Goal: Task Accomplishment & Management: Manage account settings

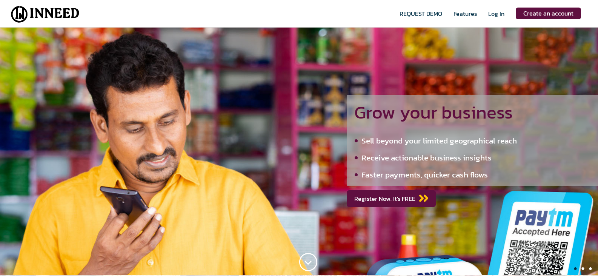
type input "klstdcm@gmail.com"
drag, startPoint x: 0, startPoint y: 0, endPoint x: 496, endPoint y: 17, distance: 496.0
click at [496, 17] on span "Log In" at bounding box center [496, 19] width 16 height 20
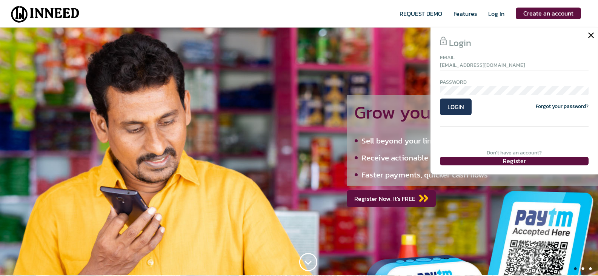
click at [453, 111] on span "LOGIN" at bounding box center [456, 106] width 32 height 17
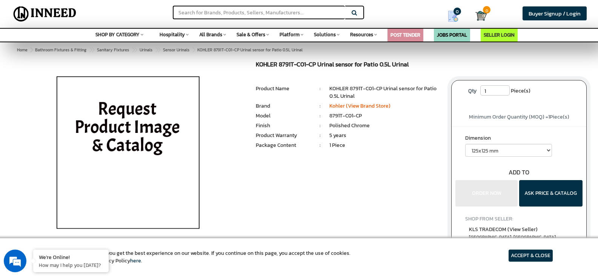
click at [520, 256] on article "ACCEPT & CLOSE" at bounding box center [531, 255] width 44 height 12
